Goal: Task Accomplishment & Management: Manage account settings

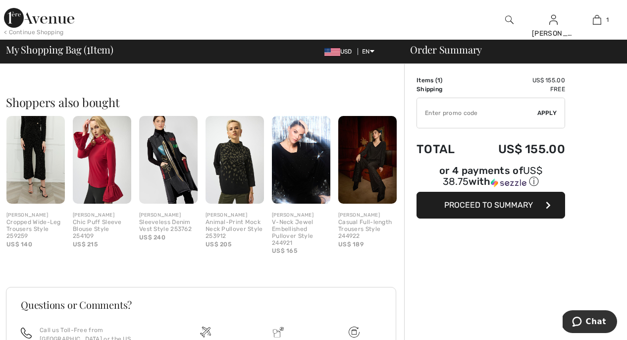
scroll to position [225, 0]
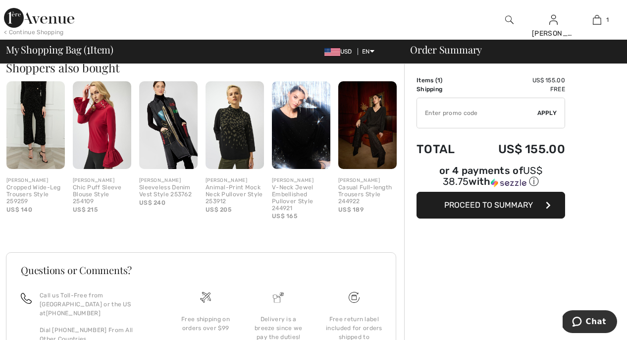
click at [491, 209] on span "Proceed to Summary" at bounding box center [488, 204] width 89 height 9
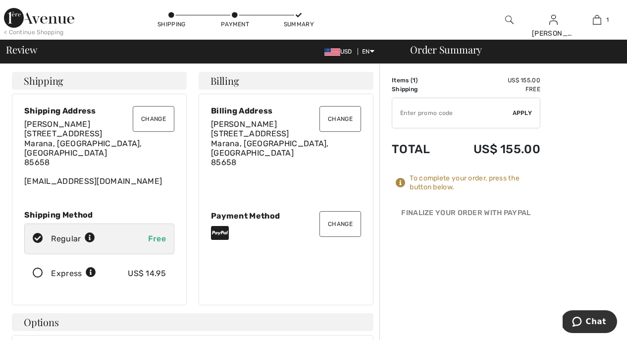
click at [341, 221] on button "Change" at bounding box center [341, 224] width 42 height 26
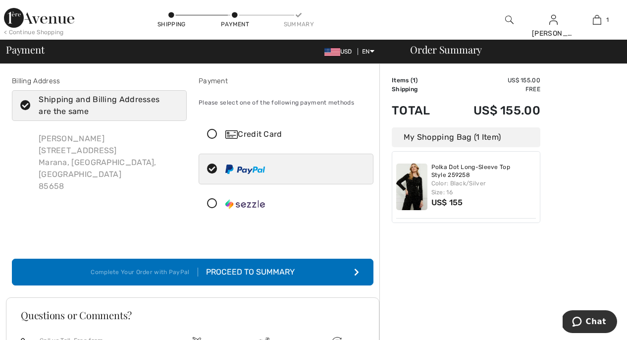
click at [215, 134] on icon at bounding box center [212, 134] width 26 height 10
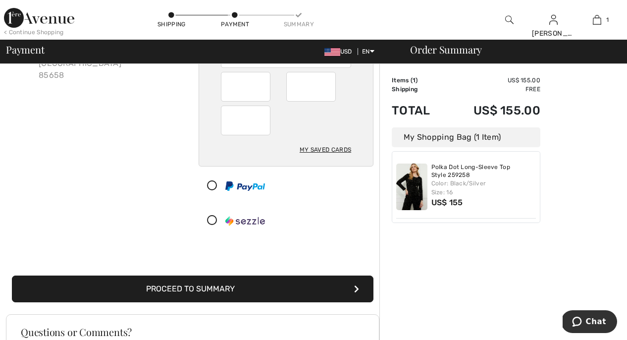
scroll to position [116, 0]
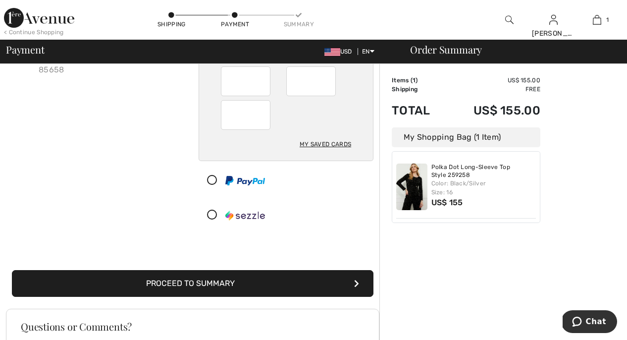
click at [296, 279] on button "Proceed to Summary" at bounding box center [193, 283] width 362 height 27
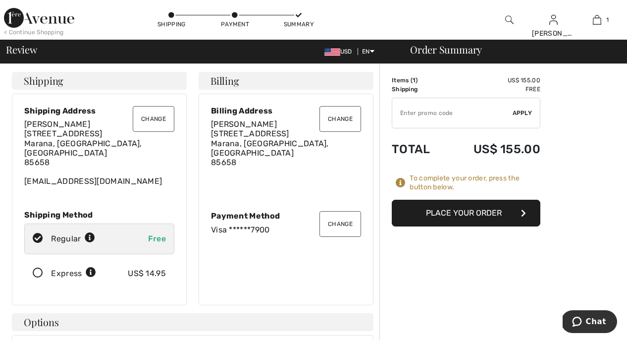
click at [460, 210] on button "Place Your Order" at bounding box center [466, 213] width 149 height 27
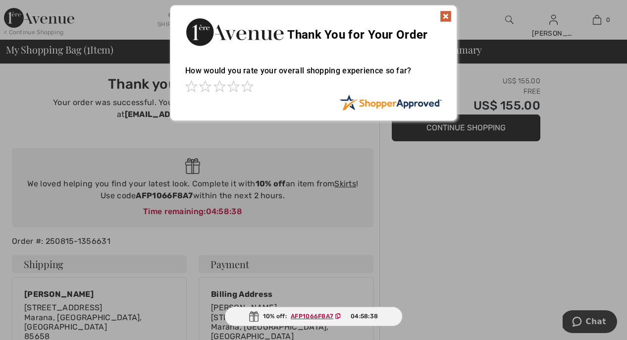
click at [447, 12] on img at bounding box center [446, 16] width 12 height 12
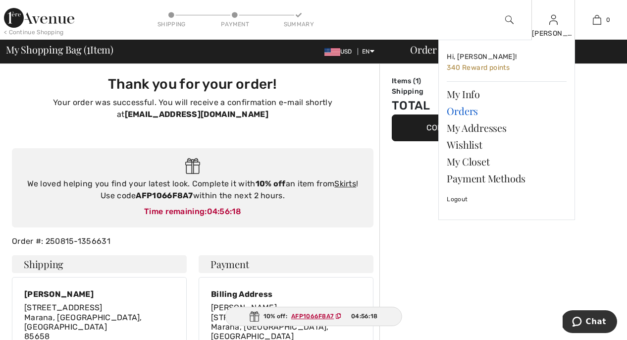
click at [455, 110] on link "Orders" at bounding box center [507, 111] width 120 height 17
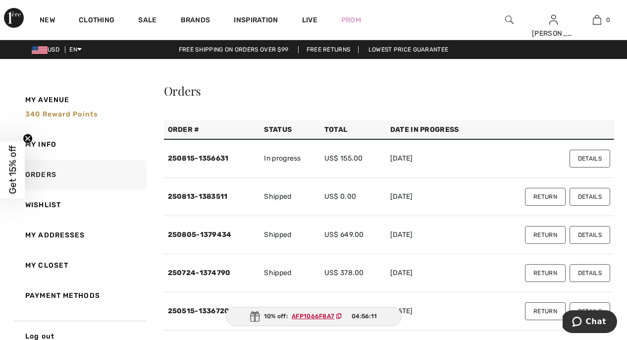
click at [548, 197] on button "Return" at bounding box center [545, 197] width 41 height 18
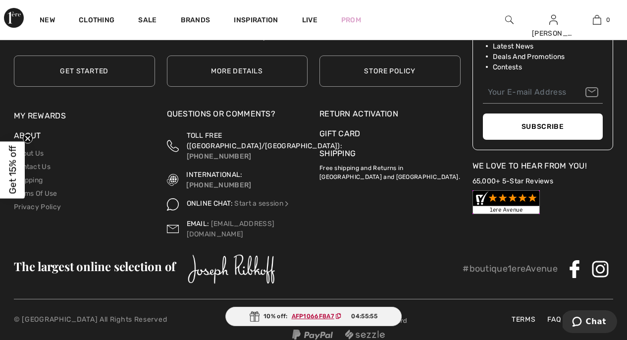
scroll to position [789, 0]
click at [42, 179] on link "Shipping" at bounding box center [28, 180] width 29 height 8
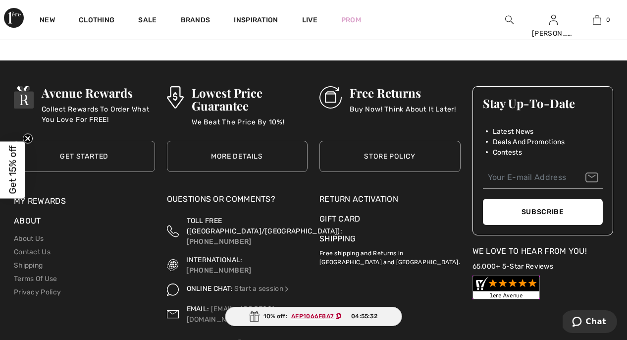
scroll to position [287, 0]
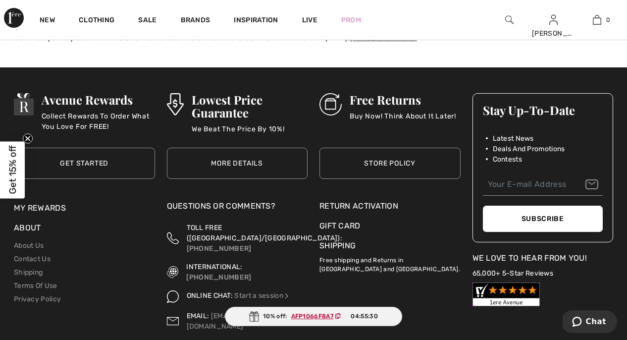
click at [386, 166] on link "Store Policy" at bounding box center [390, 163] width 141 height 31
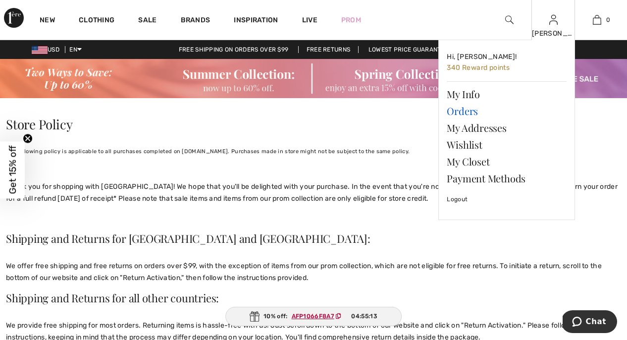
click at [467, 111] on link "Orders" at bounding box center [507, 111] width 120 height 17
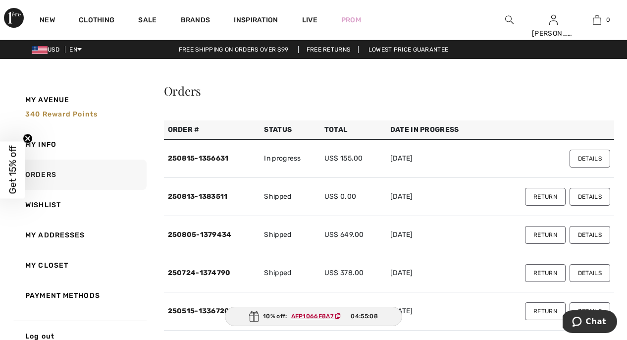
click at [590, 161] on button "Details" at bounding box center [590, 159] width 41 height 18
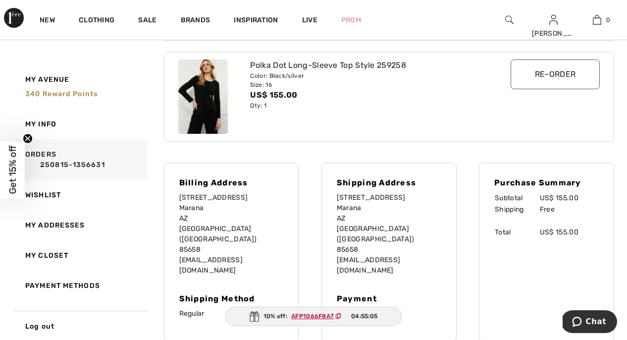
scroll to position [146, 0]
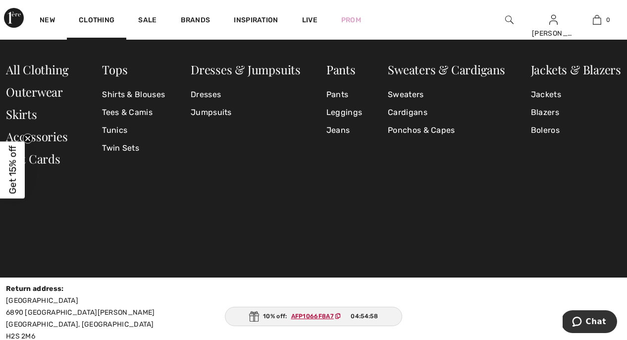
scroll to position [44, 0]
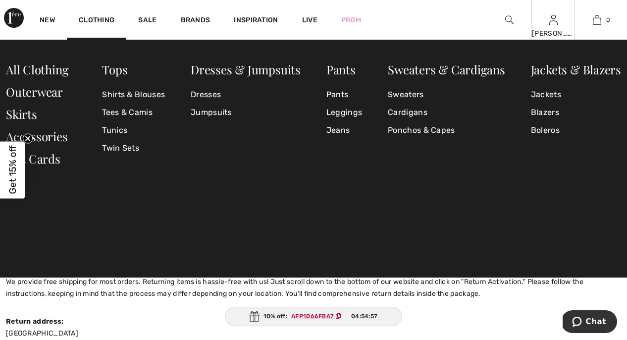
click at [554, 21] on img at bounding box center [554, 20] width 8 height 12
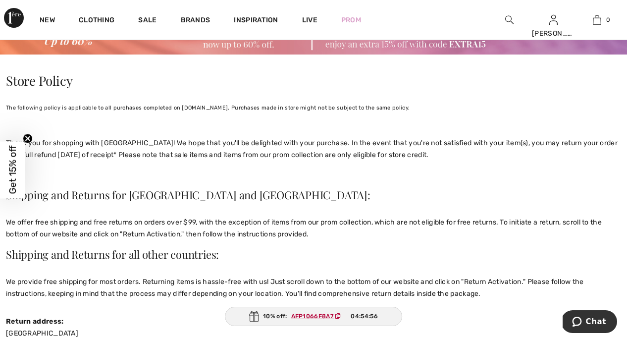
click at [460, 114] on link "Orders" at bounding box center [507, 111] width 120 height 17
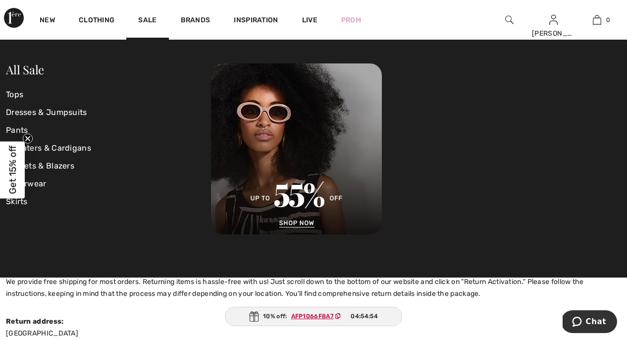
click at [457, 110] on div at bounding box center [416, 148] width 410 height 171
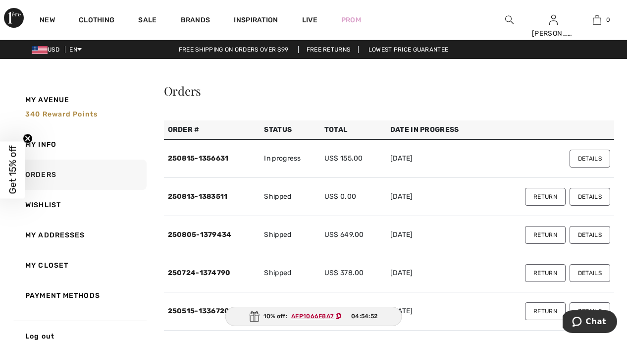
click at [543, 200] on button "Return" at bounding box center [545, 197] width 41 height 18
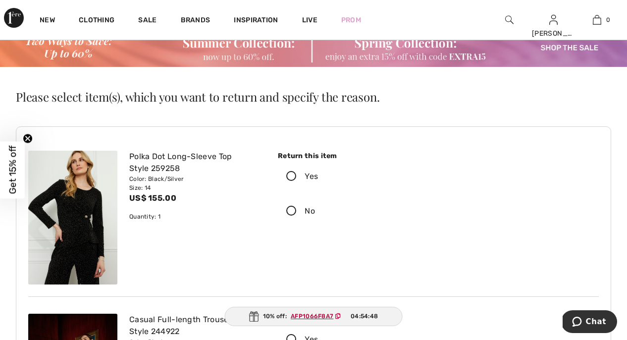
scroll to position [41, 0]
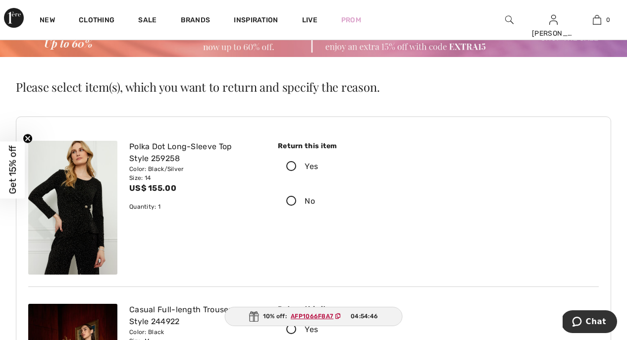
click at [292, 165] on icon at bounding box center [291, 167] width 26 height 10
click at [318, 165] on input "Yes" at bounding box center [321, 167] width 6 height 30
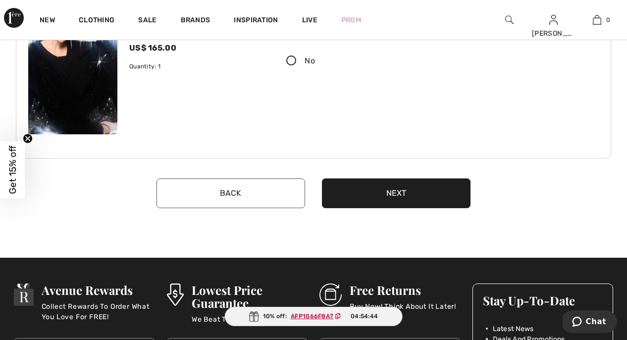
scroll to position [511, 0]
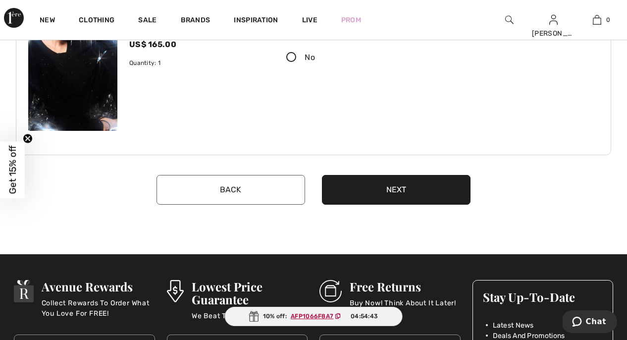
click at [396, 194] on button "Next" at bounding box center [396, 190] width 149 height 30
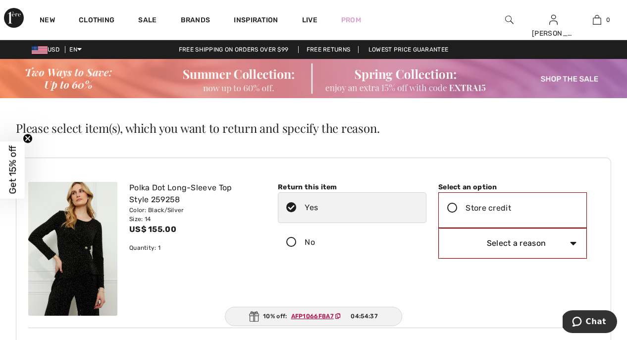
scroll to position [0, 0]
select select "6"
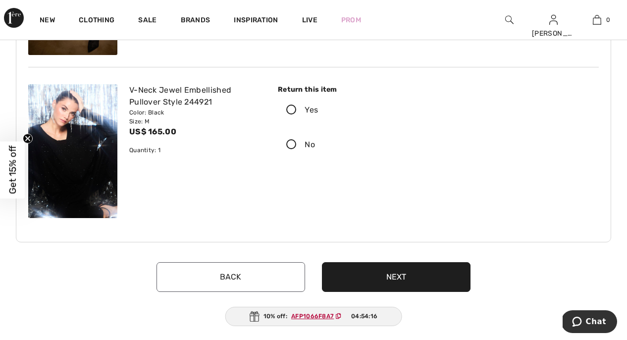
scroll to position [448, 0]
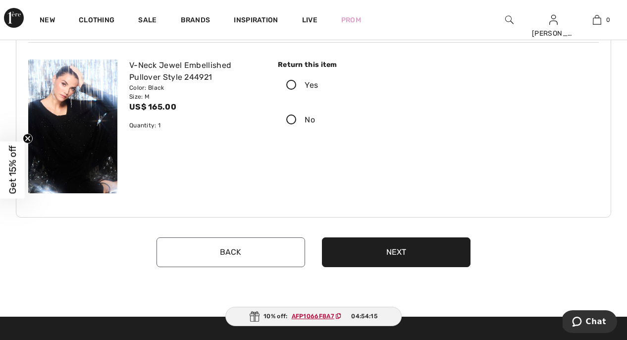
click at [398, 248] on button "Next" at bounding box center [396, 252] width 149 height 30
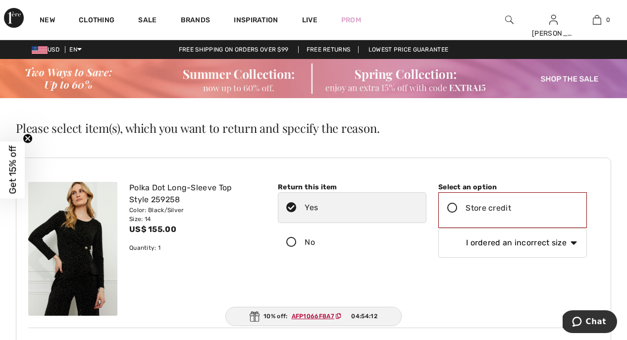
scroll to position [0, 0]
click at [455, 208] on icon at bounding box center [453, 208] width 26 height 10
click at [511, 208] on input "Store credit" at bounding box center [514, 208] width 6 height 30
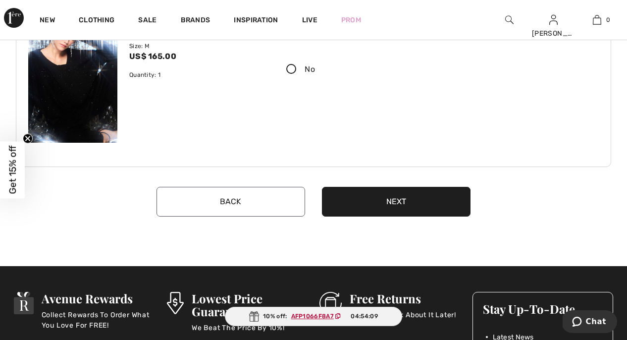
click at [398, 200] on button "Next" at bounding box center [396, 202] width 149 height 30
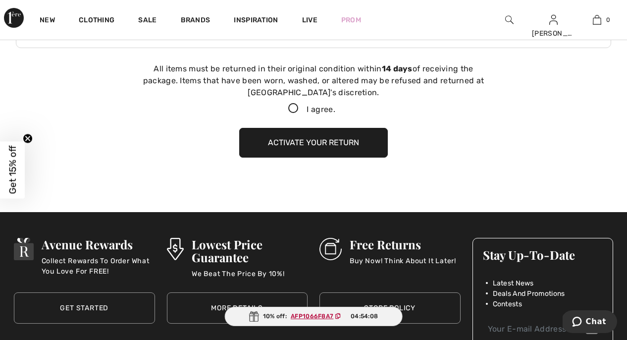
scroll to position [621, 0]
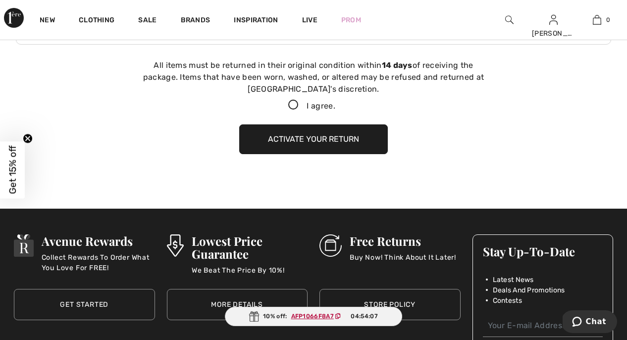
click at [293, 100] on icon at bounding box center [293, 105] width 26 height 10
click at [335, 102] on input "I agree." at bounding box center [338, 105] width 6 height 6
checkbox input "true"
click at [301, 141] on button "Activate your return" at bounding box center [313, 139] width 149 height 30
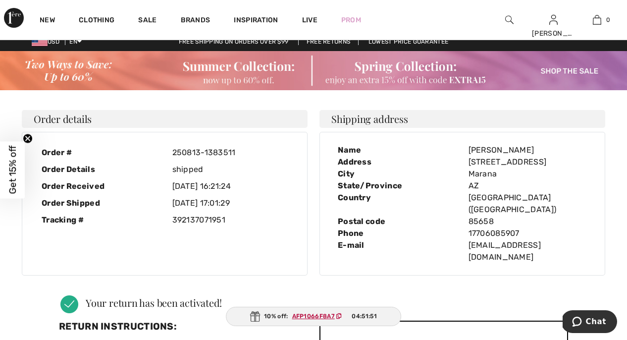
scroll to position [0, 0]
